Goal: Find specific page/section: Find specific page/section

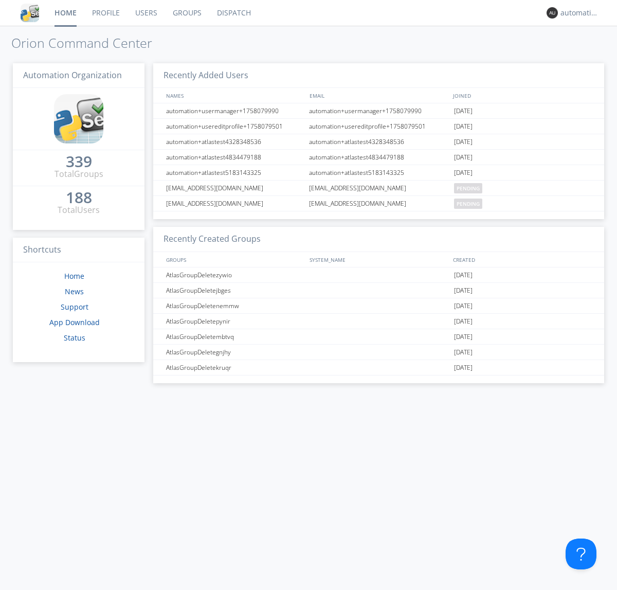
click at [233, 13] on link "Dispatch" at bounding box center [233, 13] width 49 height 26
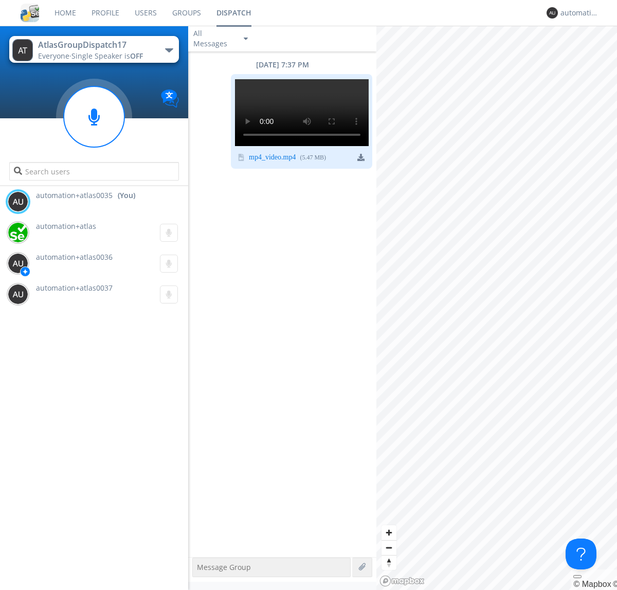
click at [169, 50] on div "button" at bounding box center [169, 50] width 8 height 4
click at [0, 0] on span "AtlasGroupDispatch16" at bounding box center [0, 0] width 0 height 0
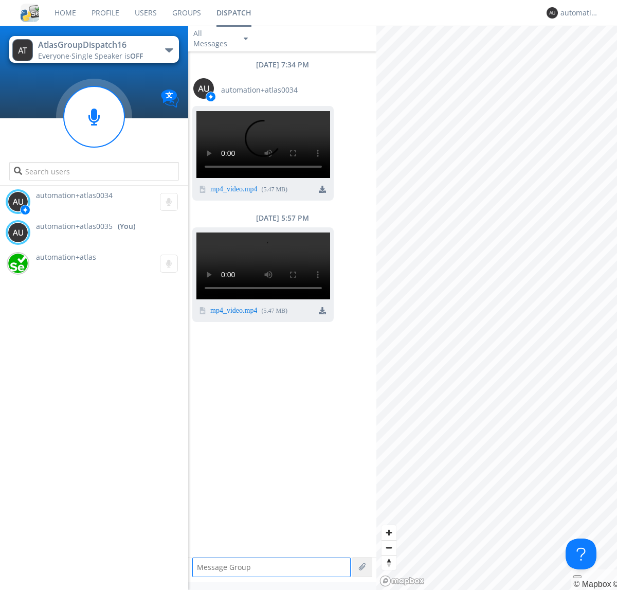
scroll to position [111, 0]
click at [577, 13] on div "automation+atlas0035" at bounding box center [580, 13] width 39 height 10
